Goal: Information Seeking & Learning: Compare options

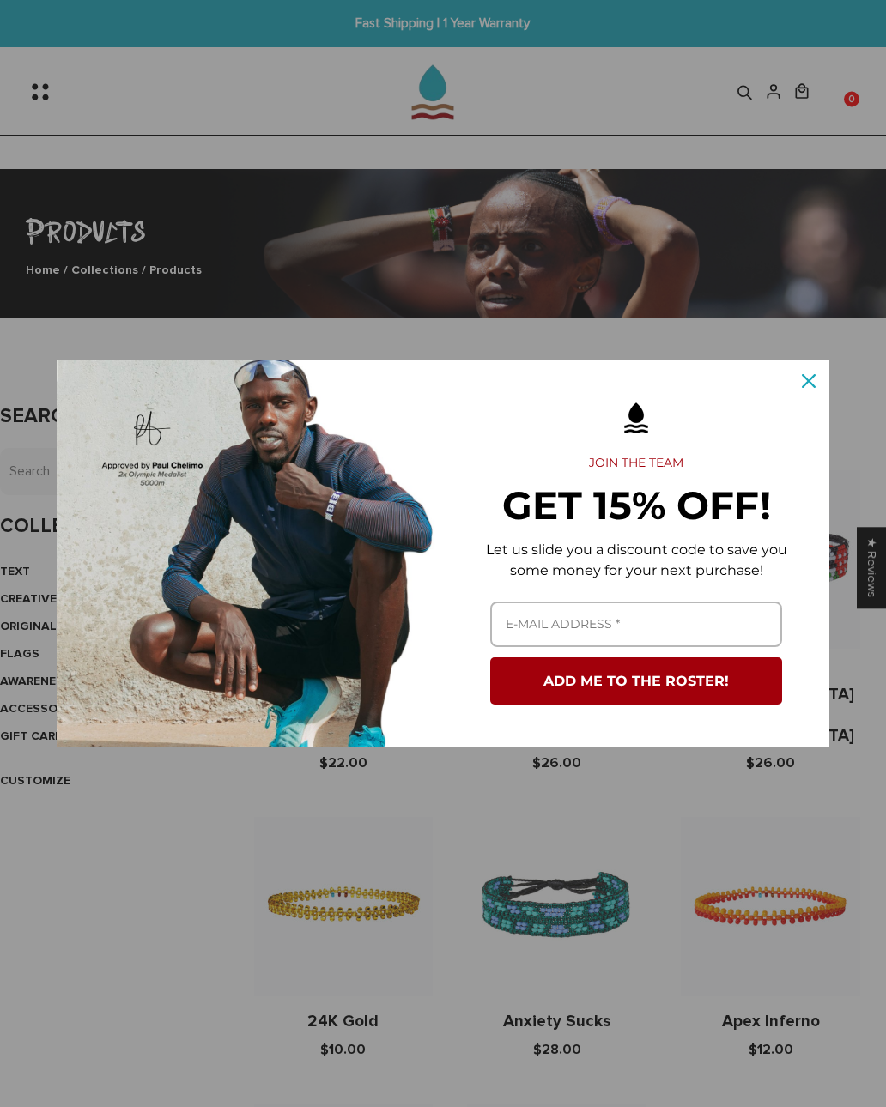
click at [814, 383] on icon "close icon" at bounding box center [808, 381] width 14 height 14
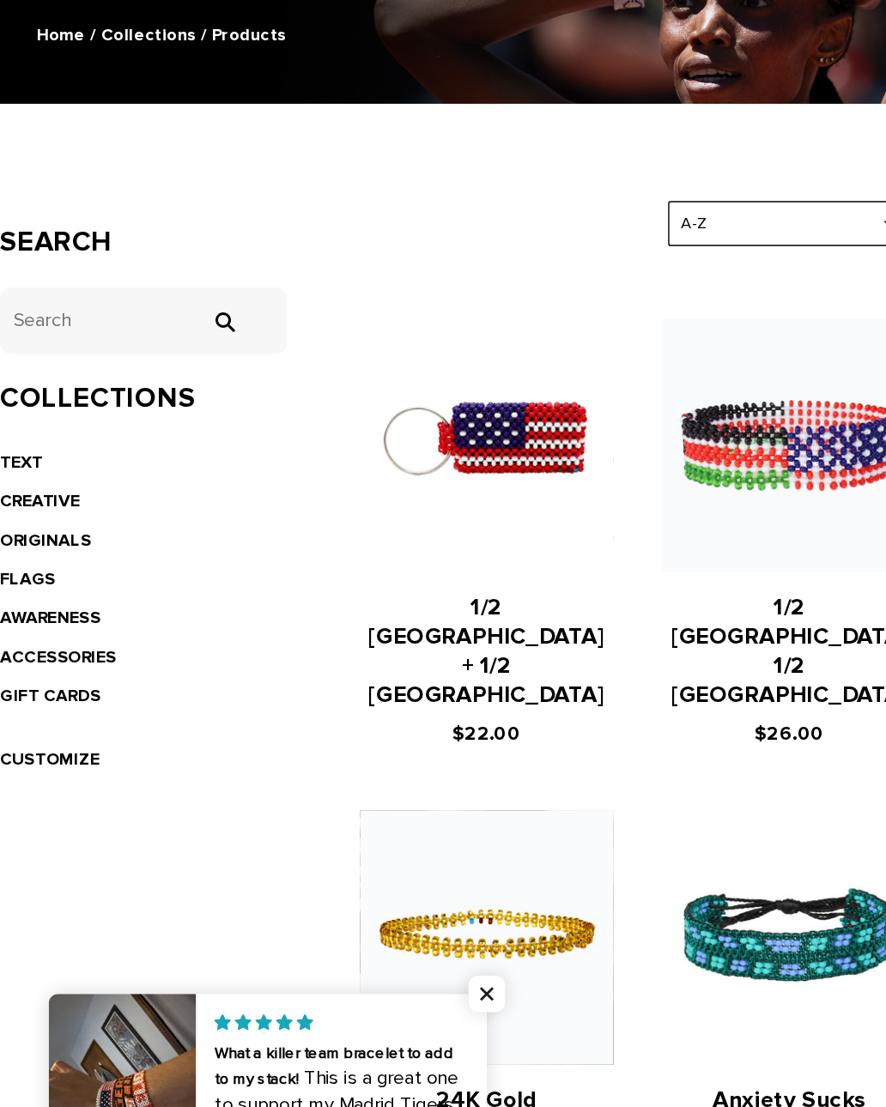
click at [67, 674] on link "AWARENESS" at bounding box center [35, 681] width 71 height 15
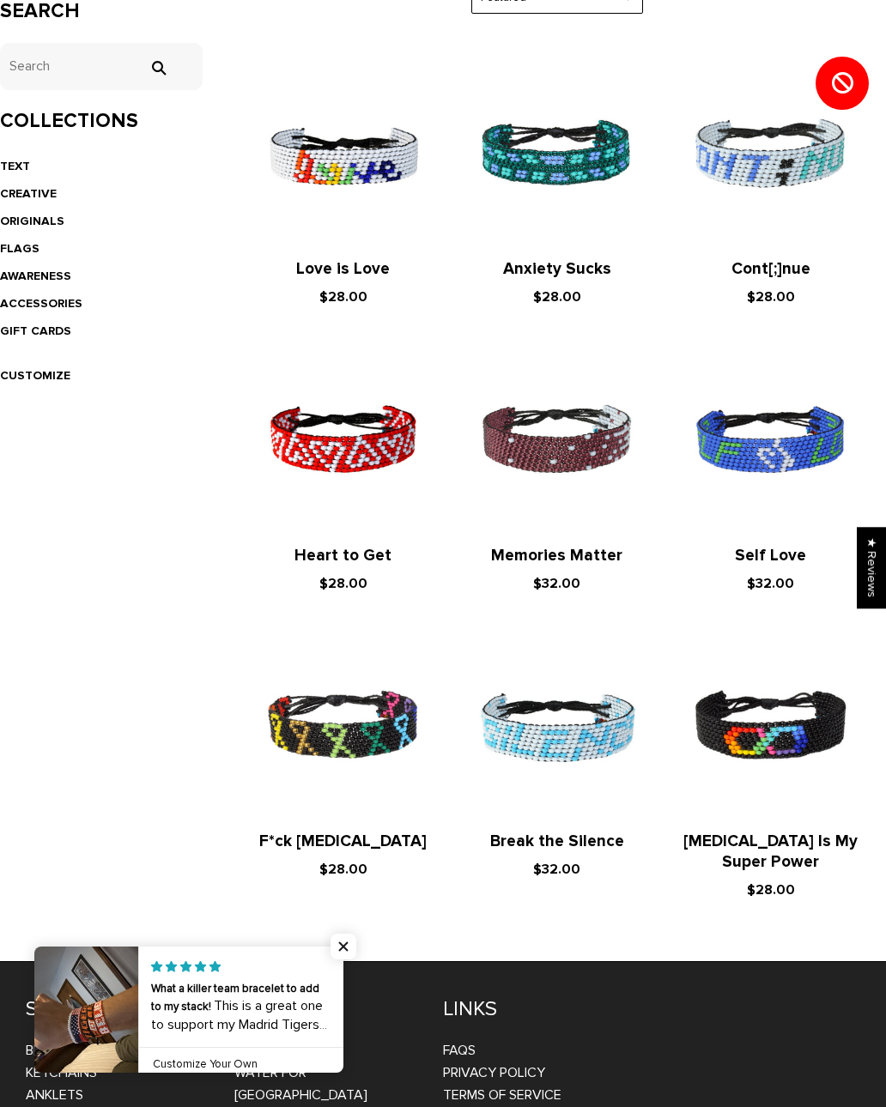
scroll to position [404, 0]
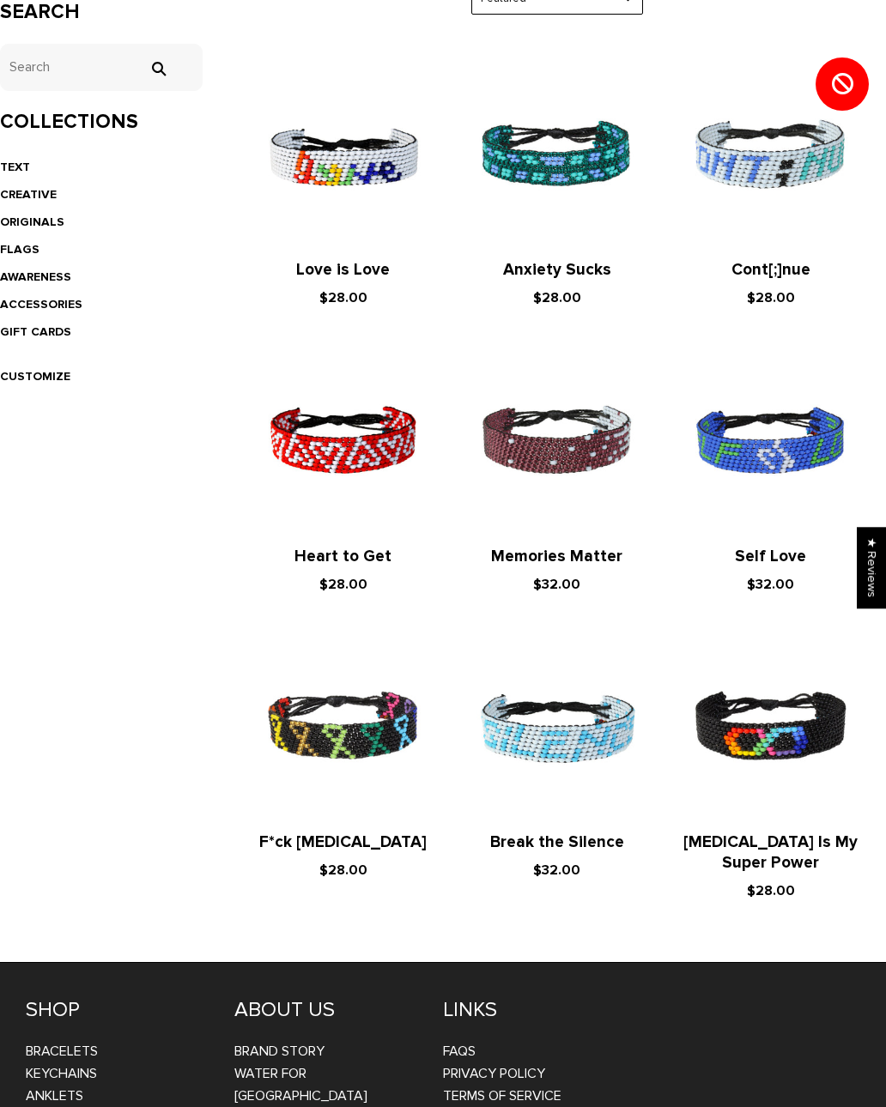
click at [358, 717] on img at bounding box center [343, 727] width 179 height 179
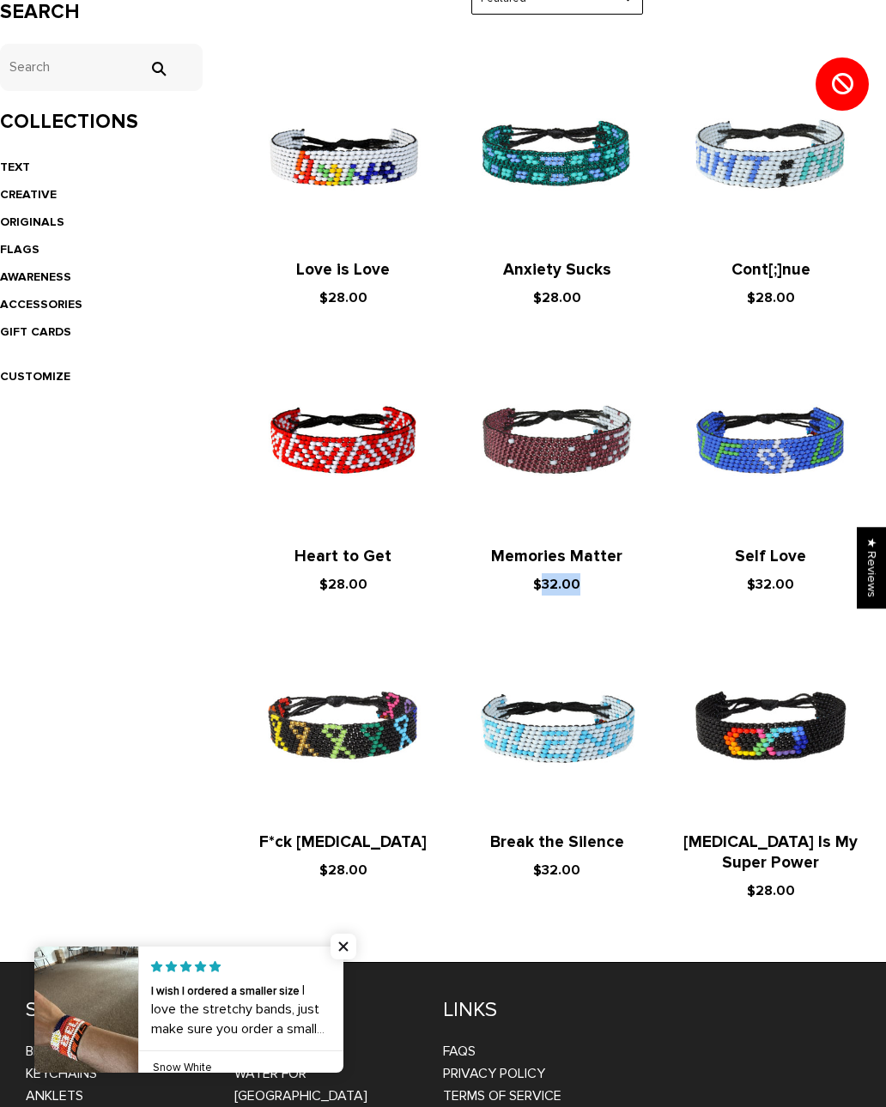
click at [138, 750] on div "Search tets  Collections TEXT CREATIVE ORIGINALS FLAGS AWARENESS ACCESSORIES G…" at bounding box center [442, 455] width 911 height 945
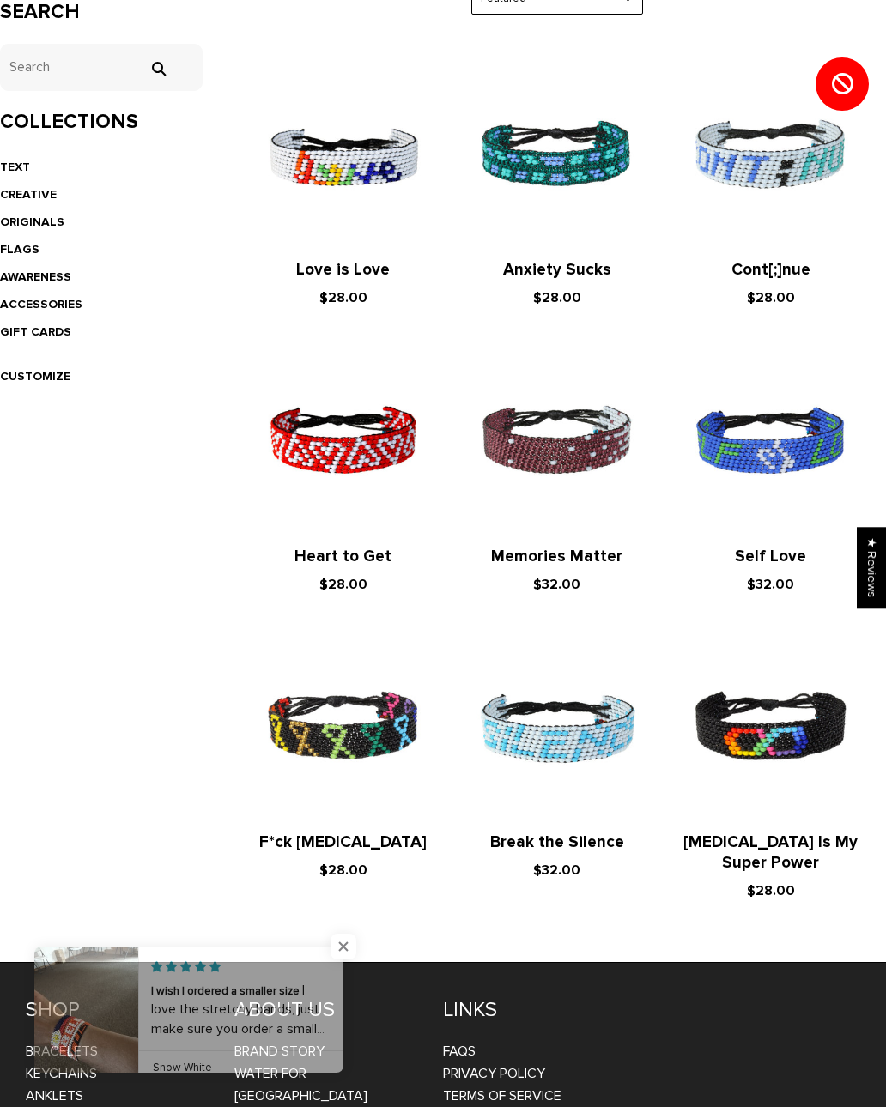
click at [555, 427] on img at bounding box center [556, 441] width 179 height 179
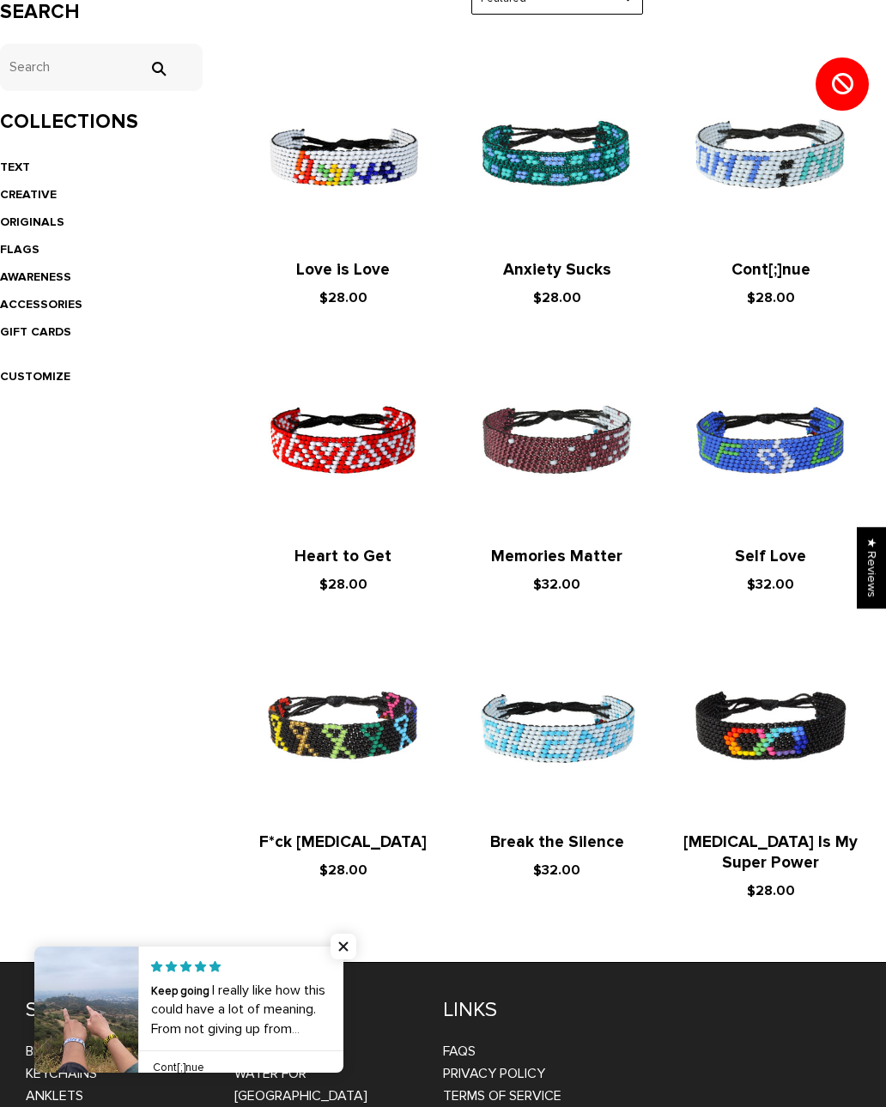
click at [551, 734] on img at bounding box center [556, 727] width 179 height 179
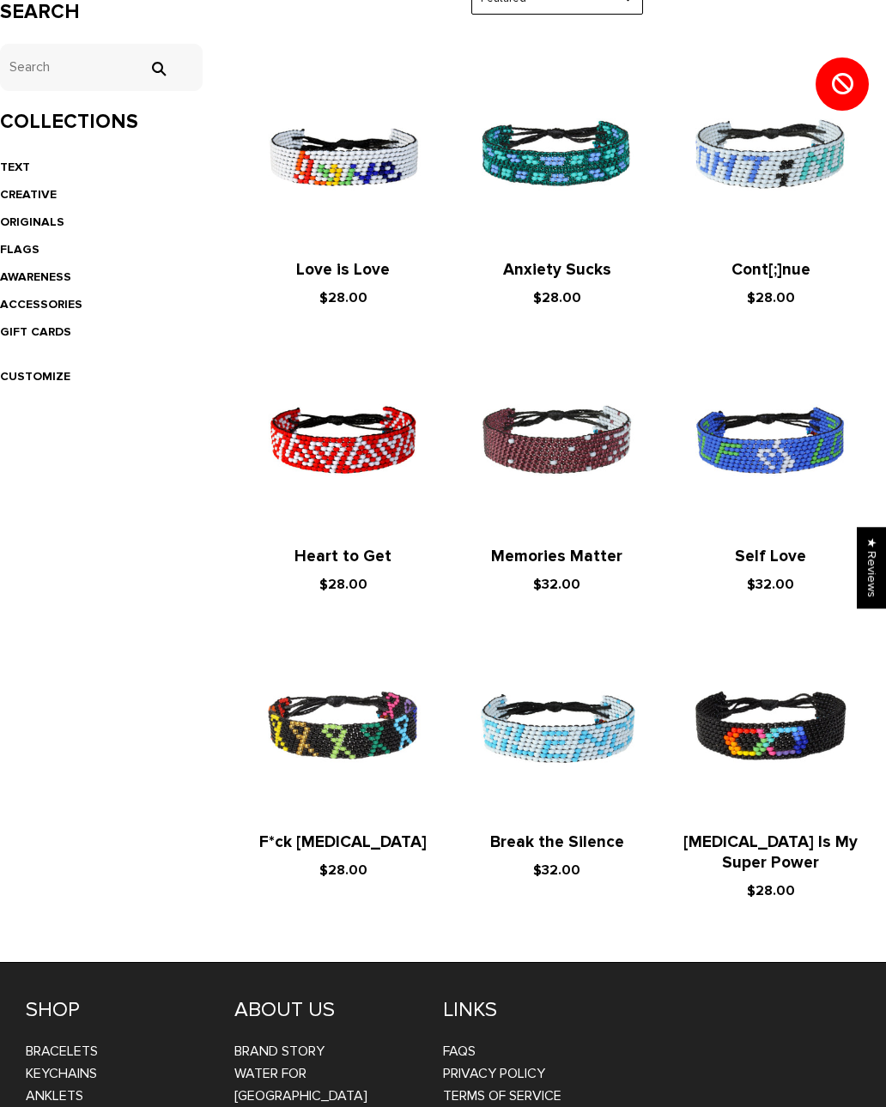
click at [376, 434] on img at bounding box center [343, 441] width 179 height 179
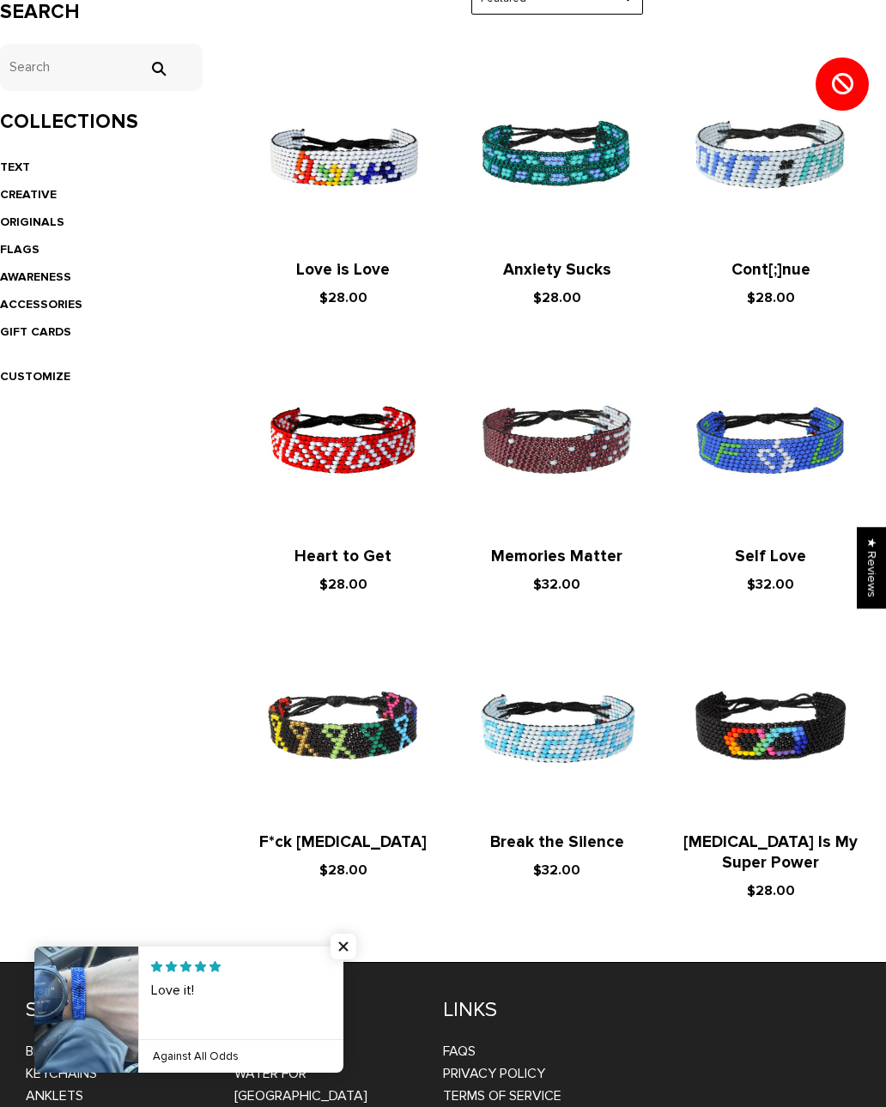
click at [350, 771] on img at bounding box center [343, 727] width 179 height 179
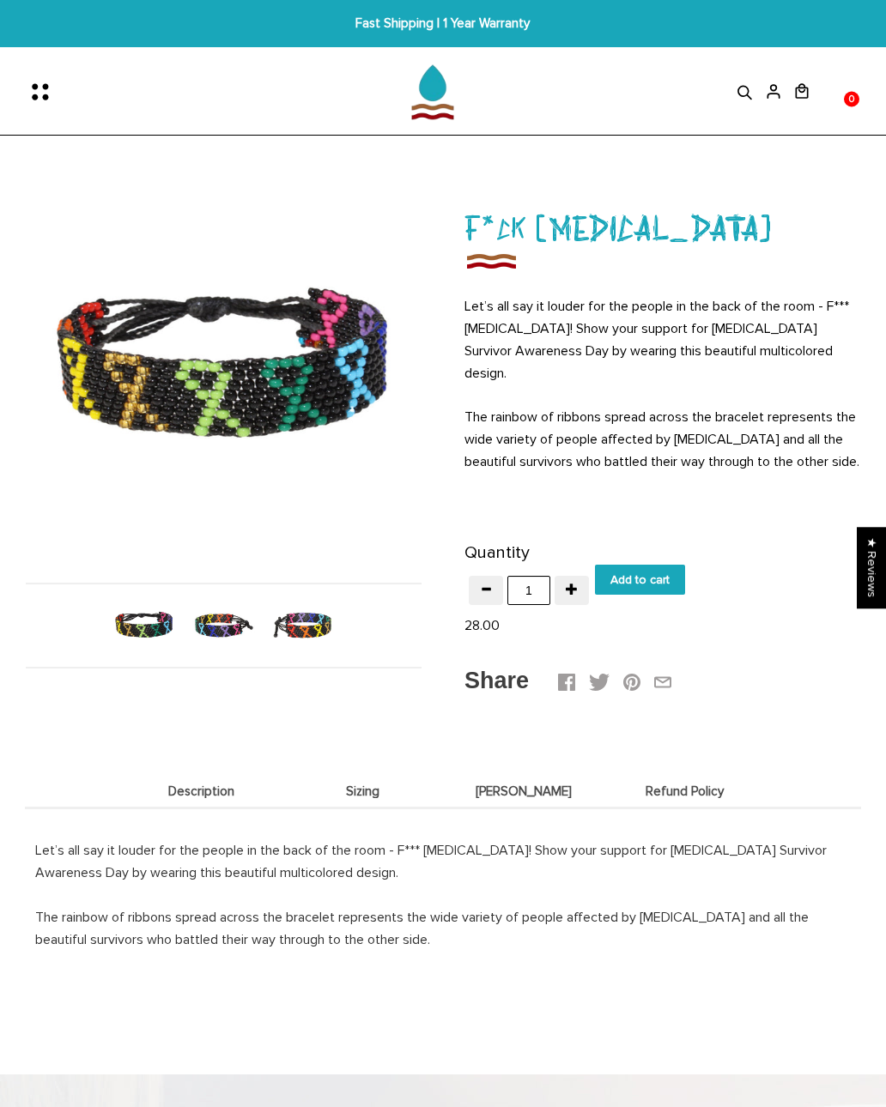
click at [293, 624] on img at bounding box center [303, 625] width 69 height 69
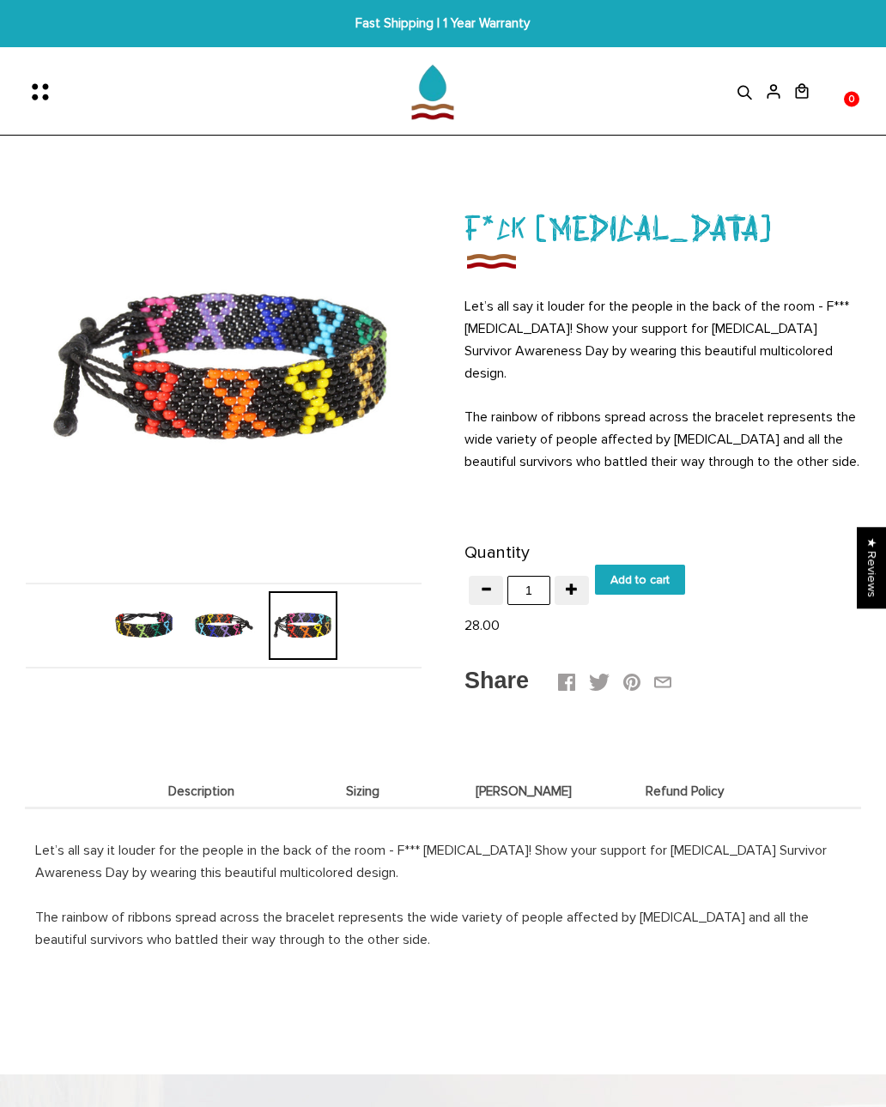
click at [216, 626] on img at bounding box center [223, 625] width 69 height 69
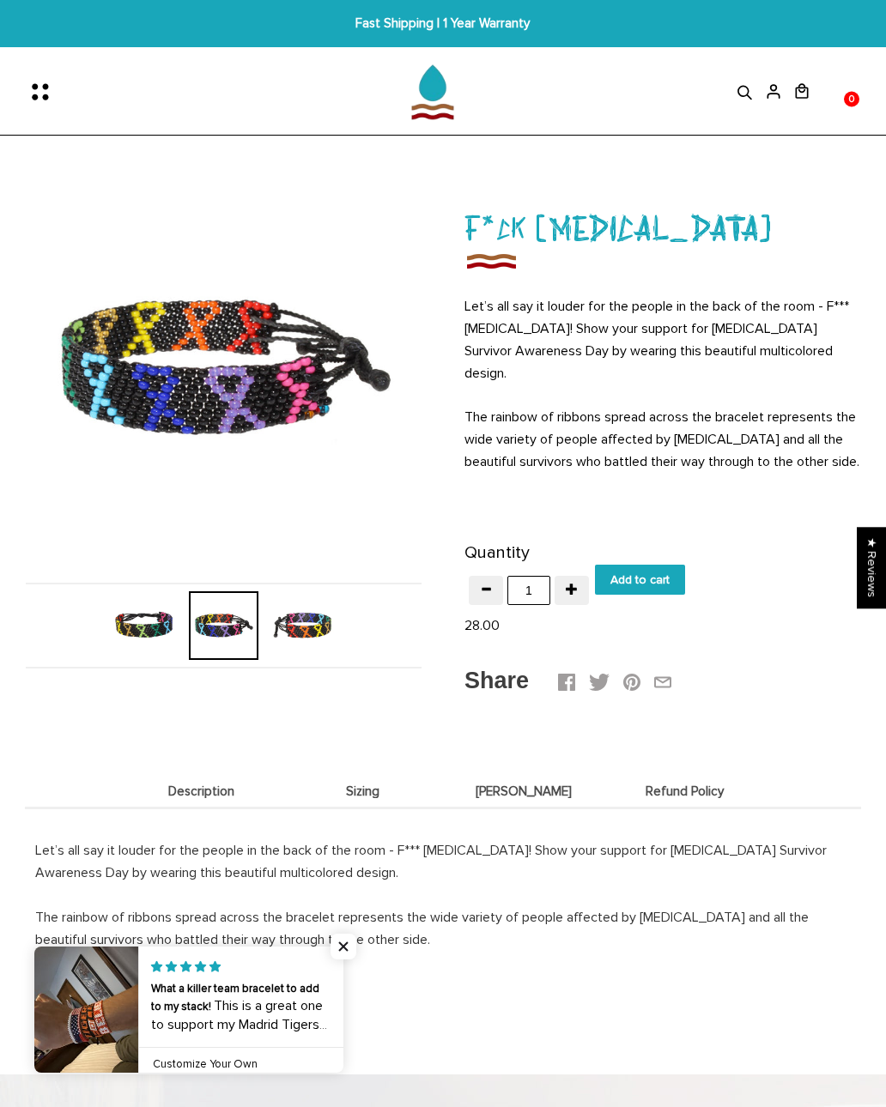
click at [146, 614] on img at bounding box center [144, 625] width 69 height 69
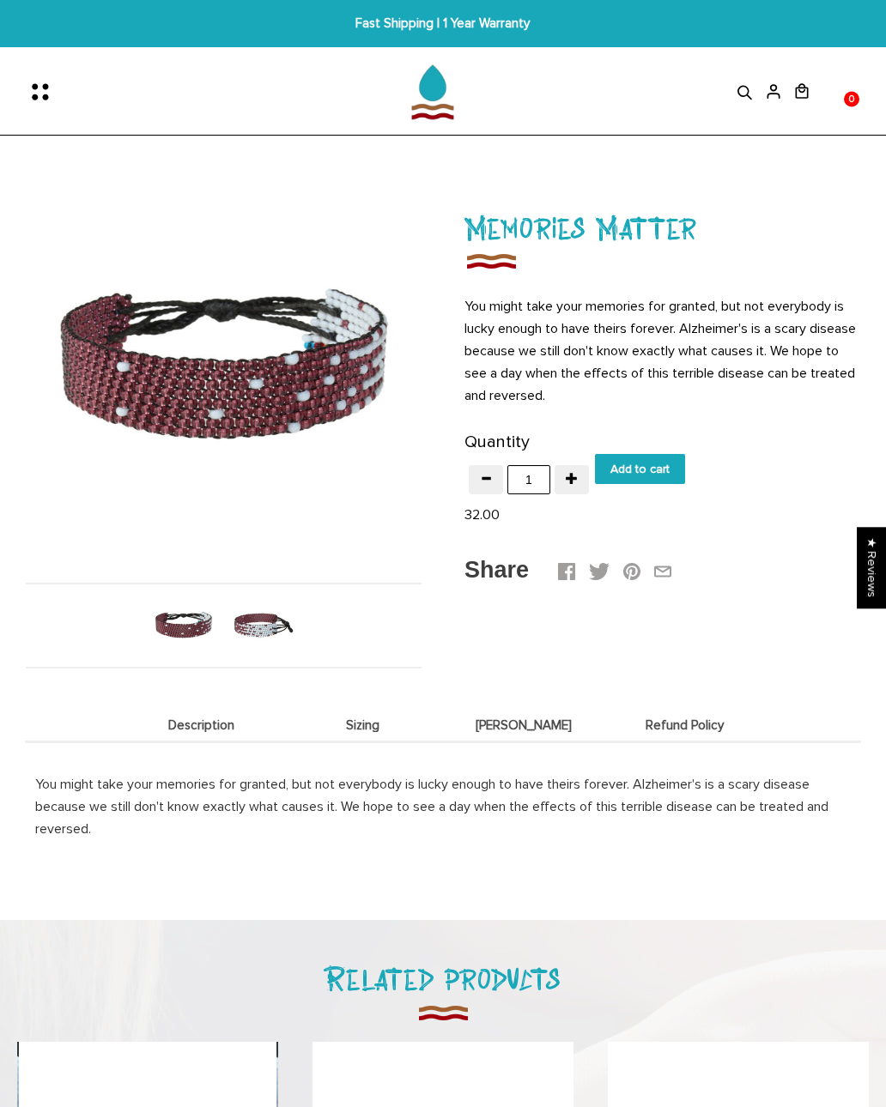
click at [256, 645] on img at bounding box center [262, 625] width 69 height 69
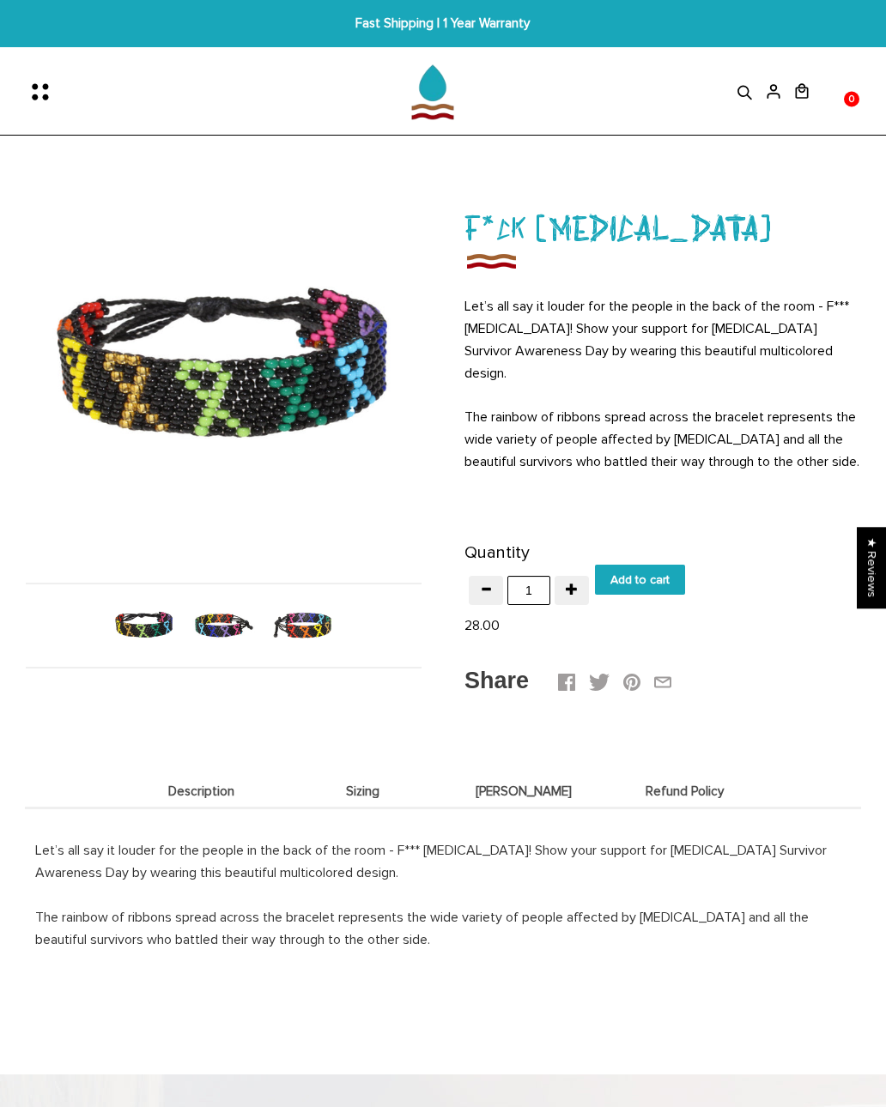
click at [42, 84] on icon "Menu" at bounding box center [45, 92] width 36 height 36
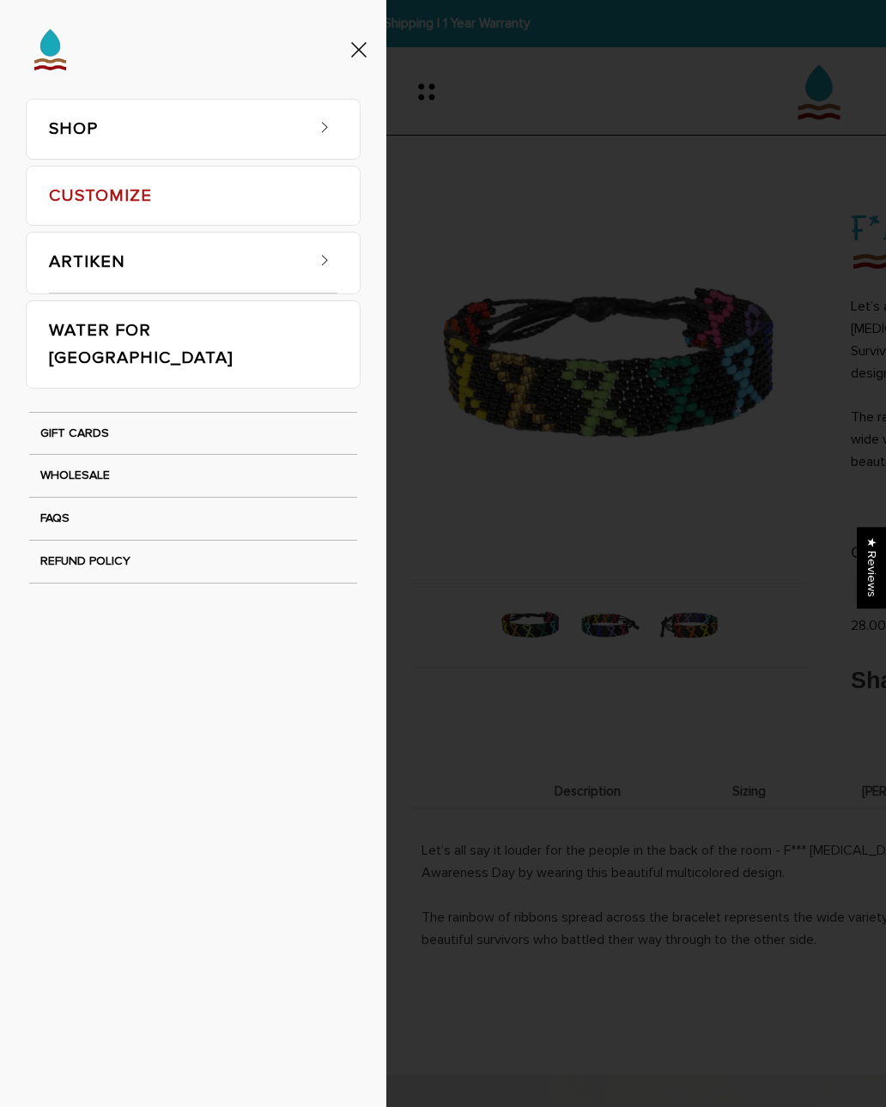
click at [302, 142] on link "SHOP" at bounding box center [176, 129] width 254 height 59
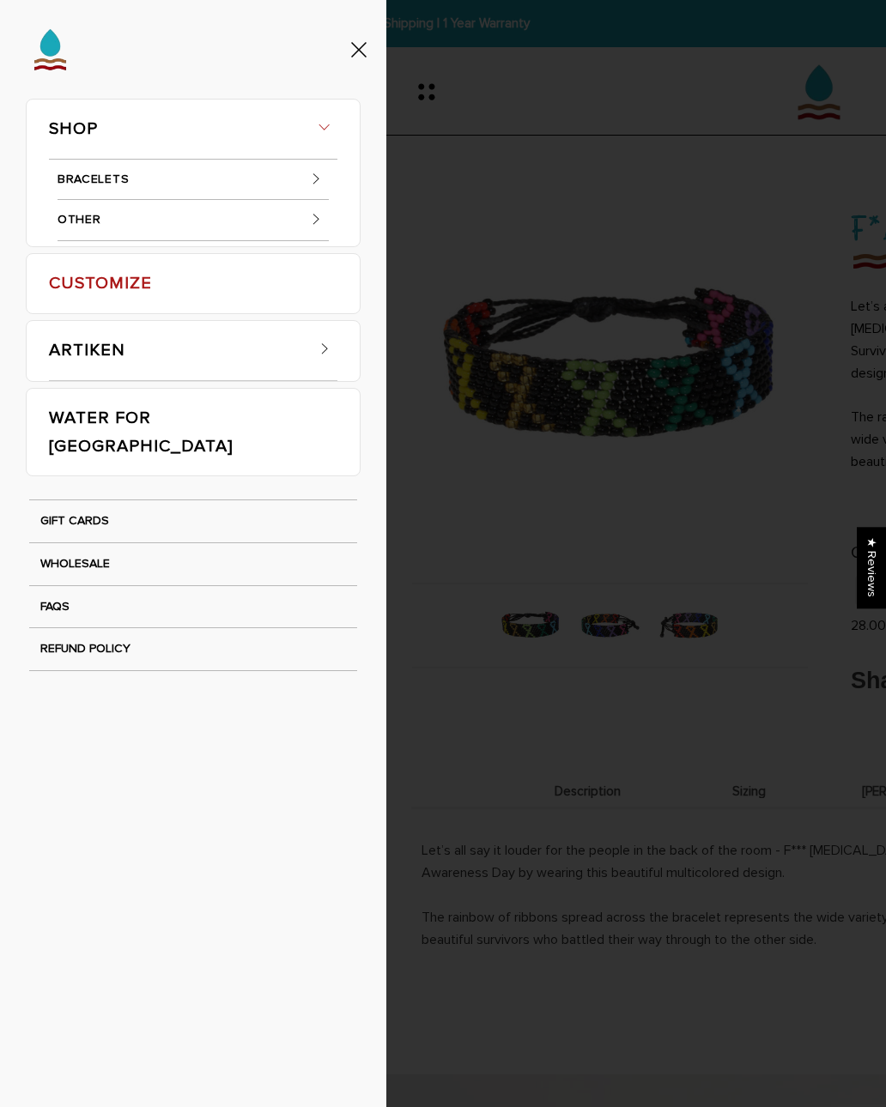
click at [281, 179] on link "BRACELETS" at bounding box center [192, 180] width 271 height 41
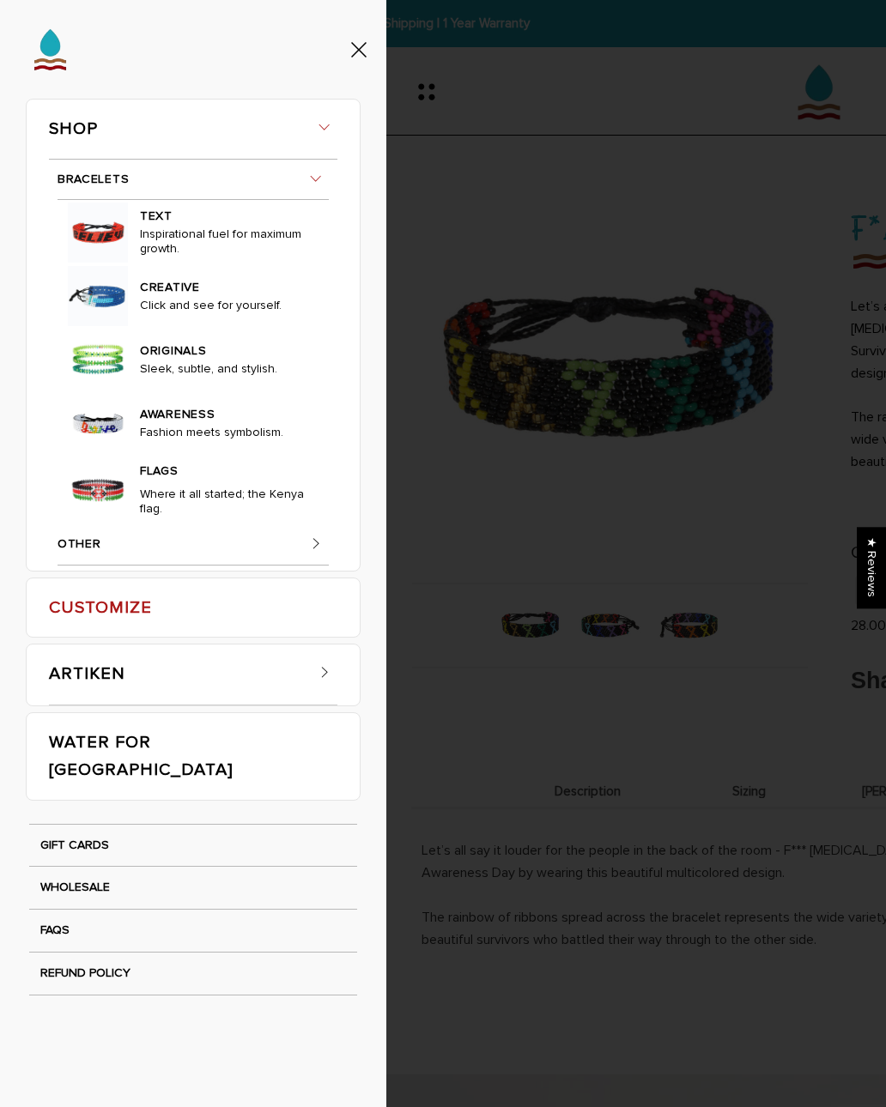
scroll to position [123, 0]
click at [169, 361] on link "ORIGINALS" at bounding box center [225, 348] width 170 height 25
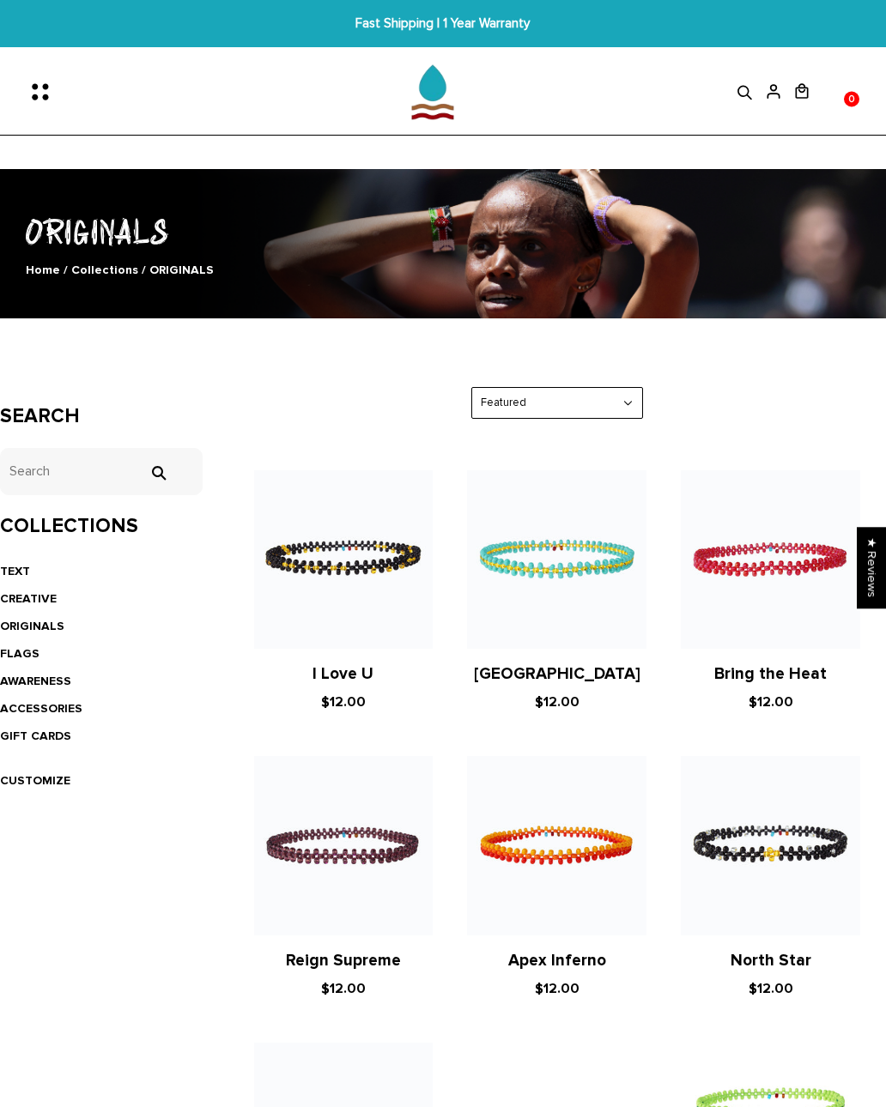
click at [47, 88] on icon "Menu" at bounding box center [45, 92] width 36 height 36
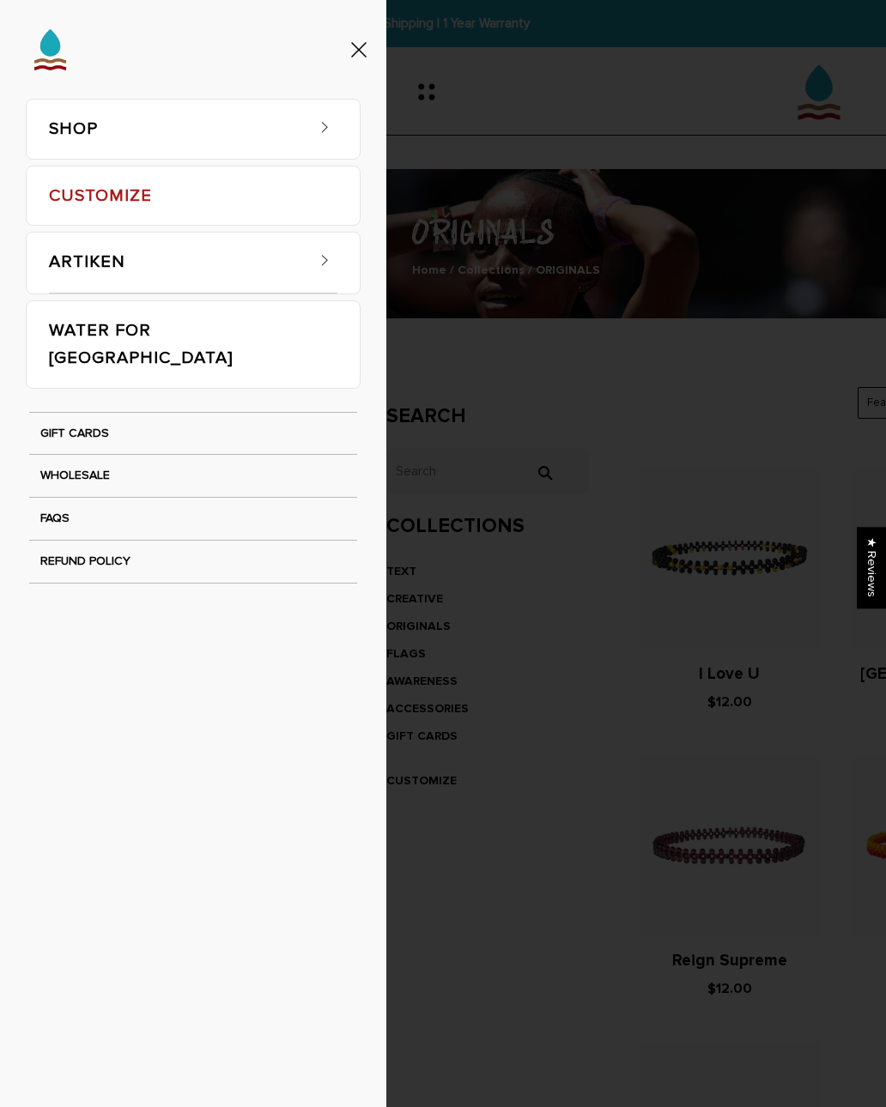
click at [227, 132] on link "SHOP" at bounding box center [176, 129] width 254 height 59
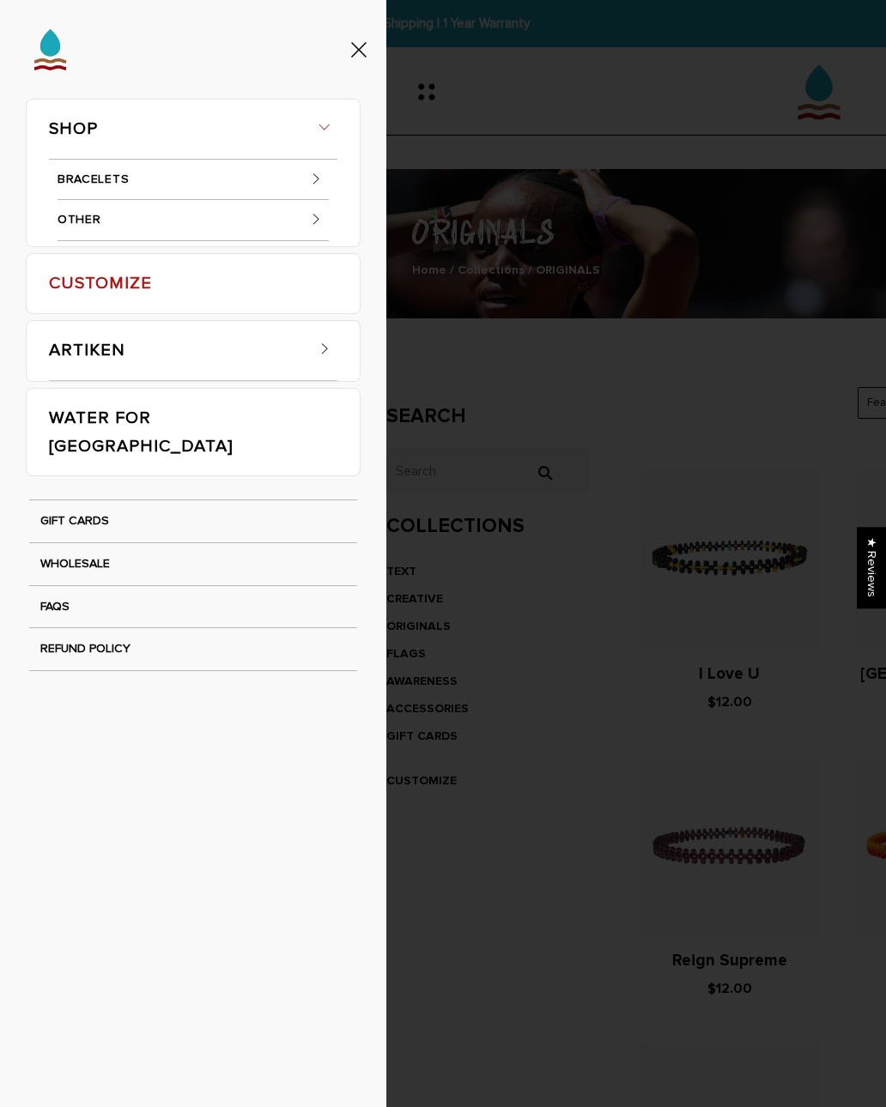
click at [255, 188] on link "BRACELETS" at bounding box center [192, 180] width 271 height 41
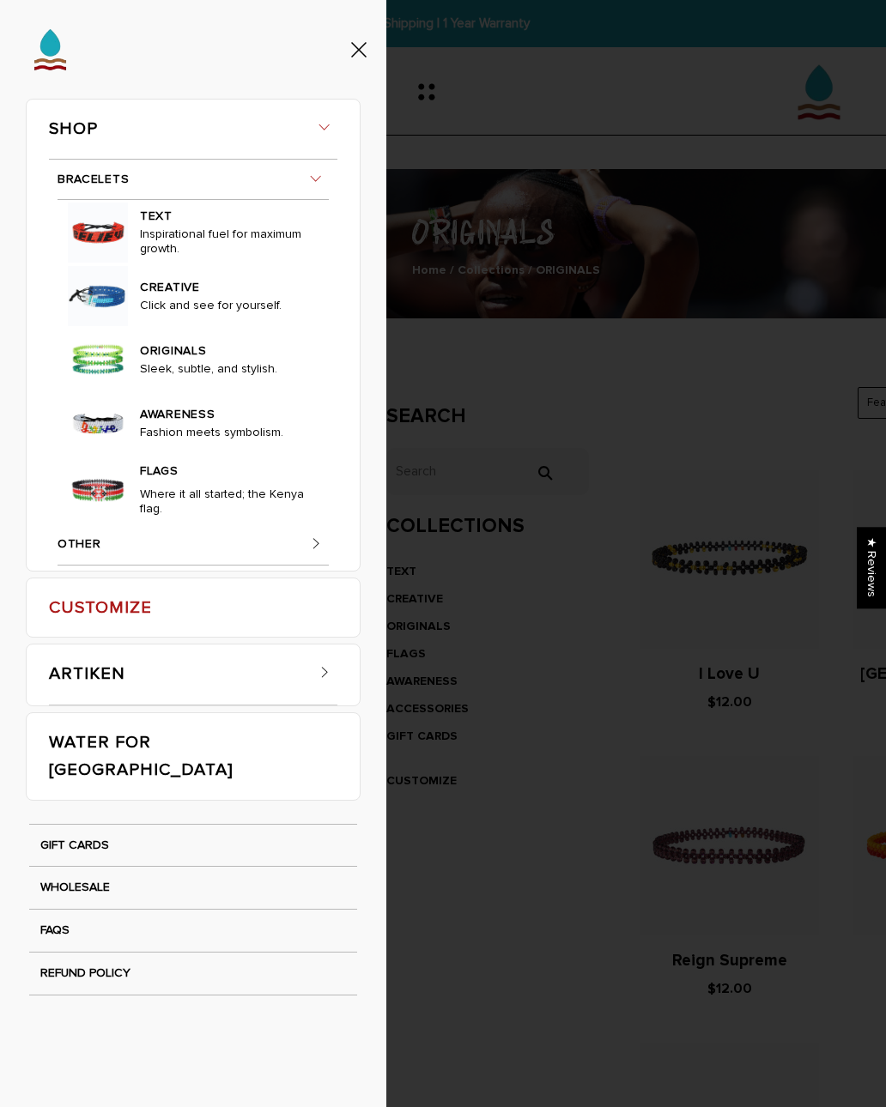
scroll to position [852, 0]
click at [673, 176] on div "SHOP BRACELETS TEXT Inspirational fuel for maximum growth." at bounding box center [443, 553] width 886 height 1107
click at [792, 82] on div "SHOP BRACELETS TEXT Inspirational fuel for maximum growth." at bounding box center [443, 553] width 886 height 1107
click at [837, 93] on div "SHOP BRACELETS TEXT Inspirational fuel for maximum growth." at bounding box center [443, 553] width 886 height 1107
